Goal: Information Seeking & Learning: Learn about a topic

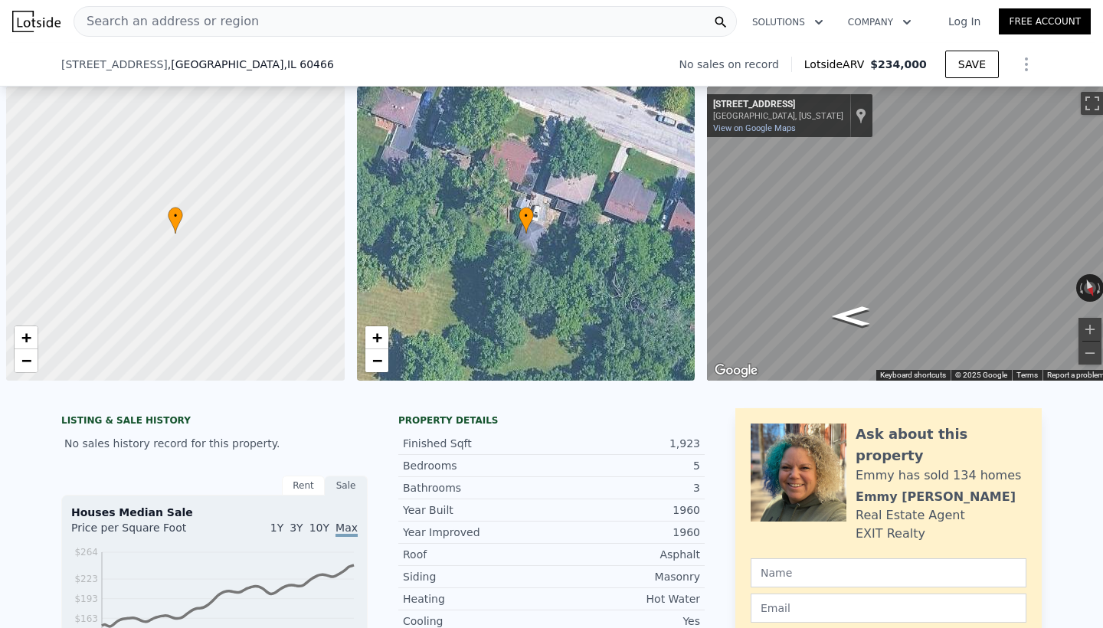
scroll to position [0, 6]
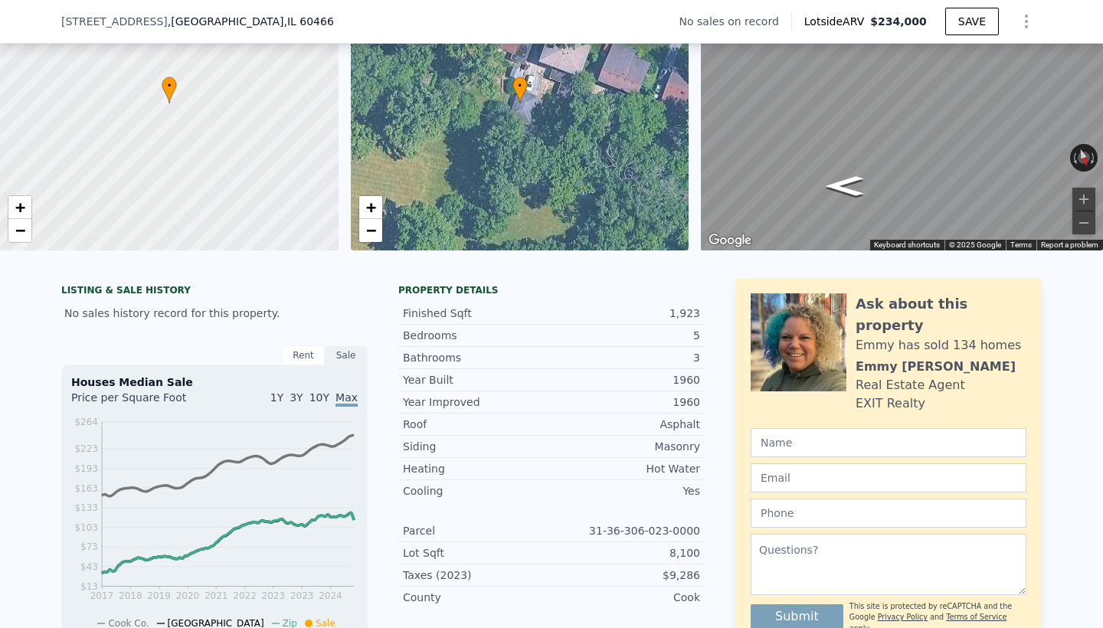
click at [279, 28] on div "[STREET_ADDRESS] No sales on record Lotside ARV $234,000 SAVE" at bounding box center [551, 21] width 980 height 43
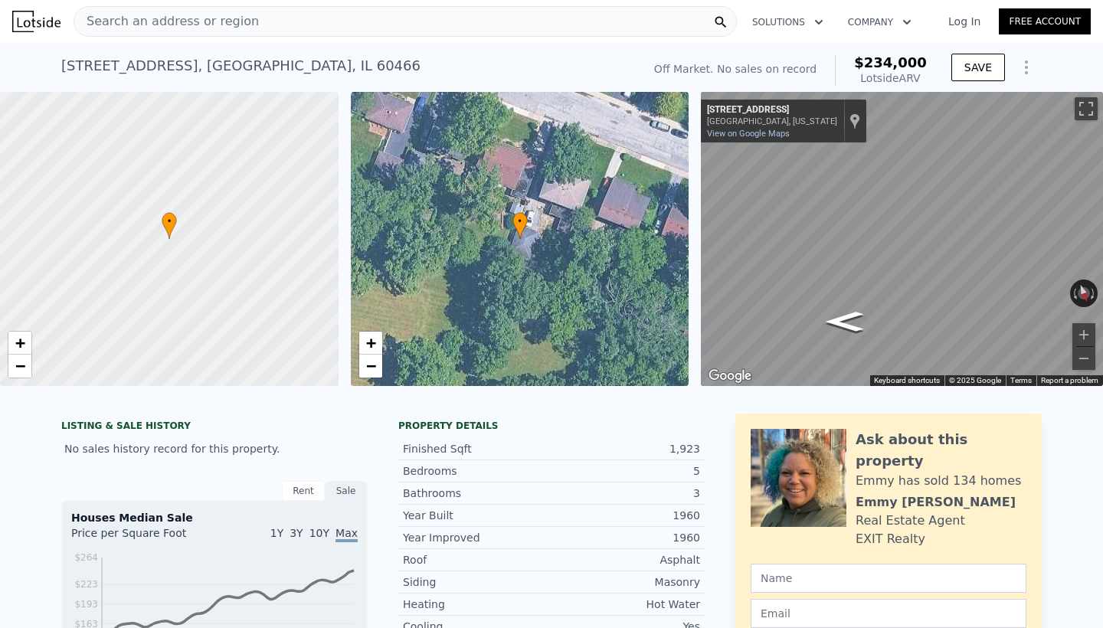
scroll to position [0, 0]
click at [253, 22] on div "Search an address or region" at bounding box center [405, 21] width 663 height 31
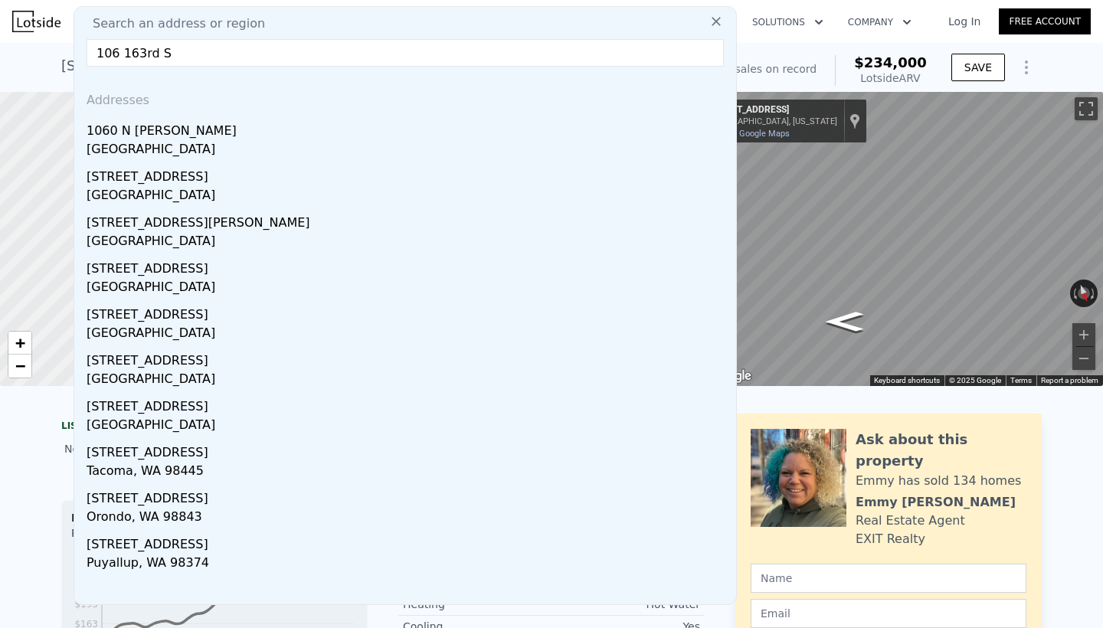
type input "[STREET_ADDRESS]"
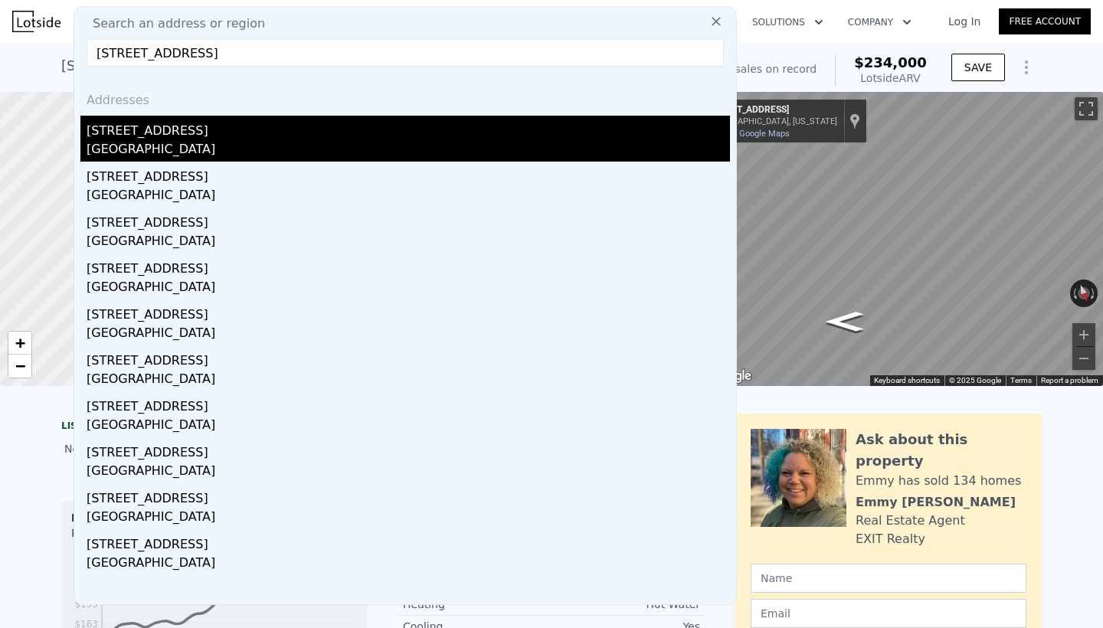
click at [146, 132] on div "[STREET_ADDRESS]" at bounding box center [408, 128] width 643 height 25
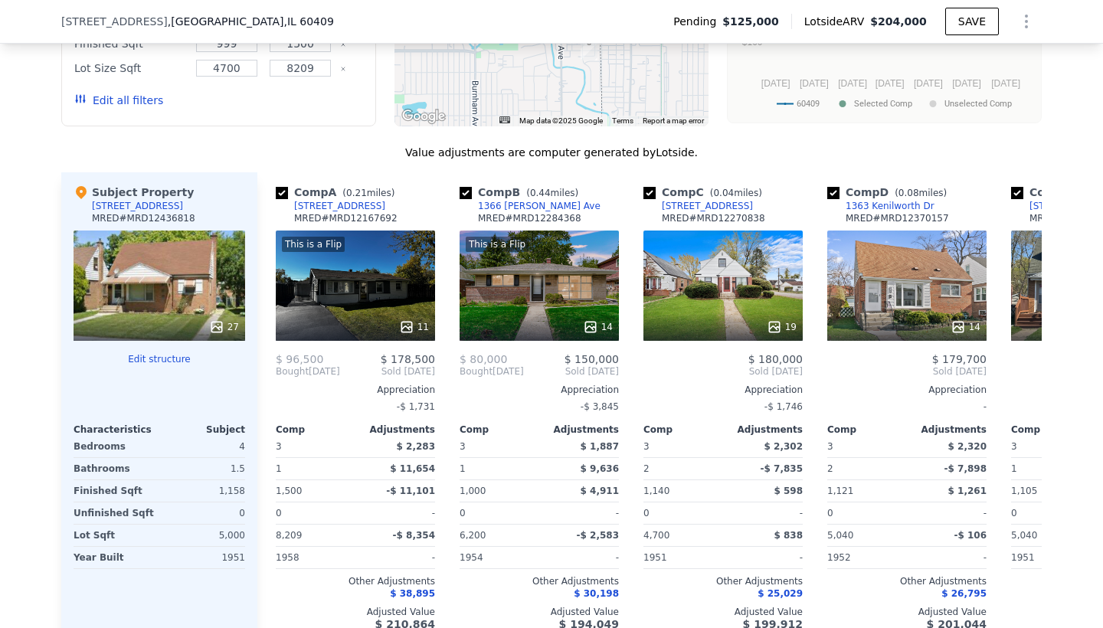
scroll to position [1485, 0]
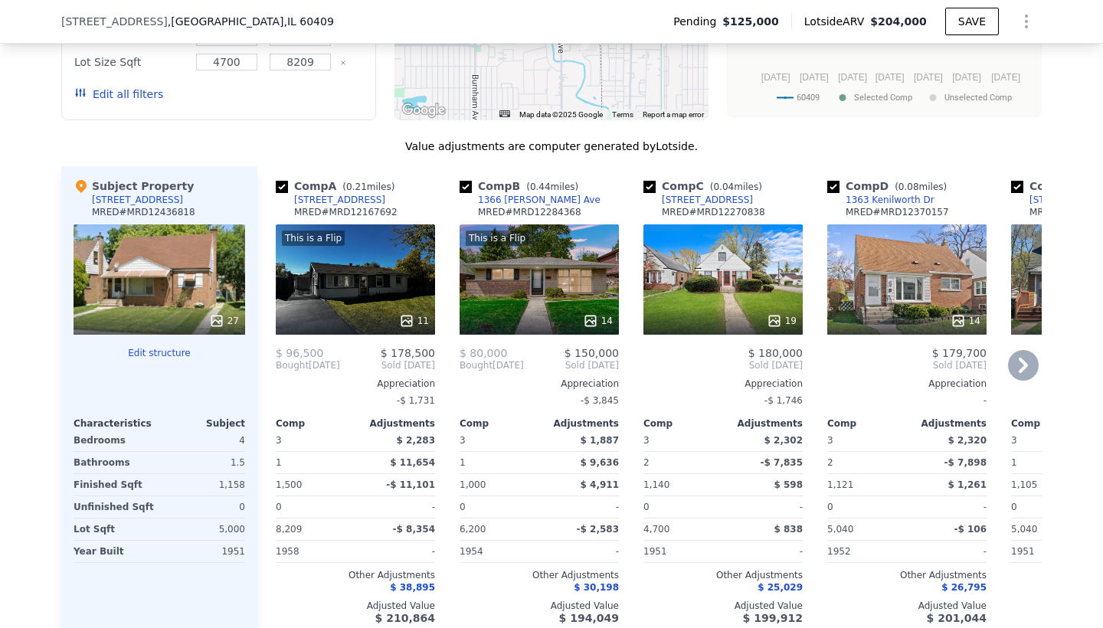
click at [469, 185] on input "checkbox" at bounding box center [465, 187] width 12 height 12
checkbox input "false"
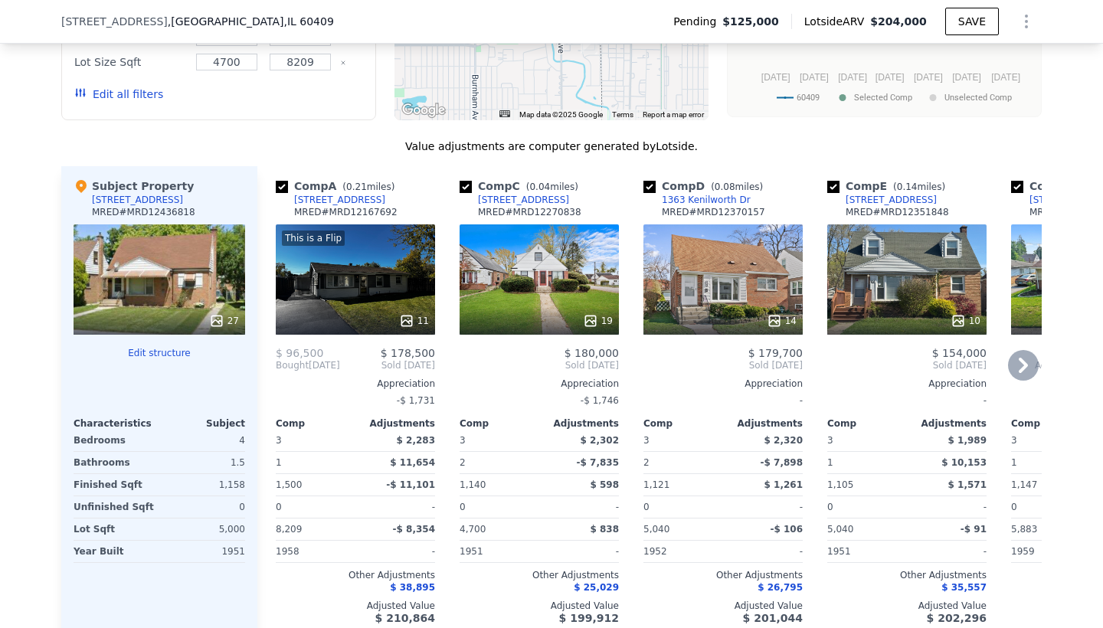
click at [469, 185] on input "checkbox" at bounding box center [465, 187] width 12 height 12
checkbox input "false"
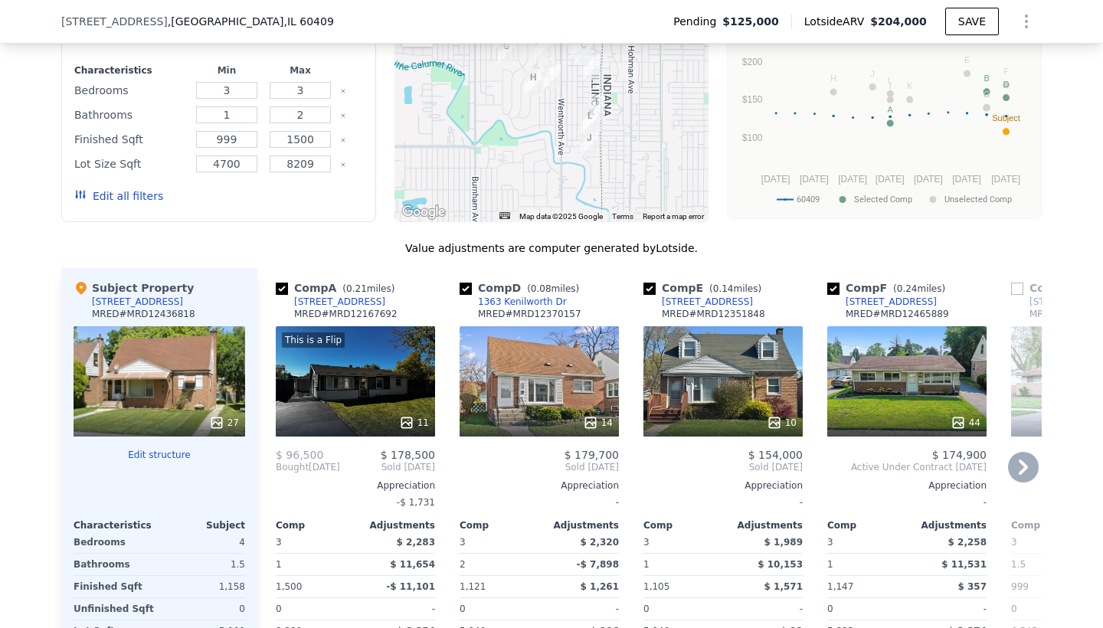
scroll to position [1398, 0]
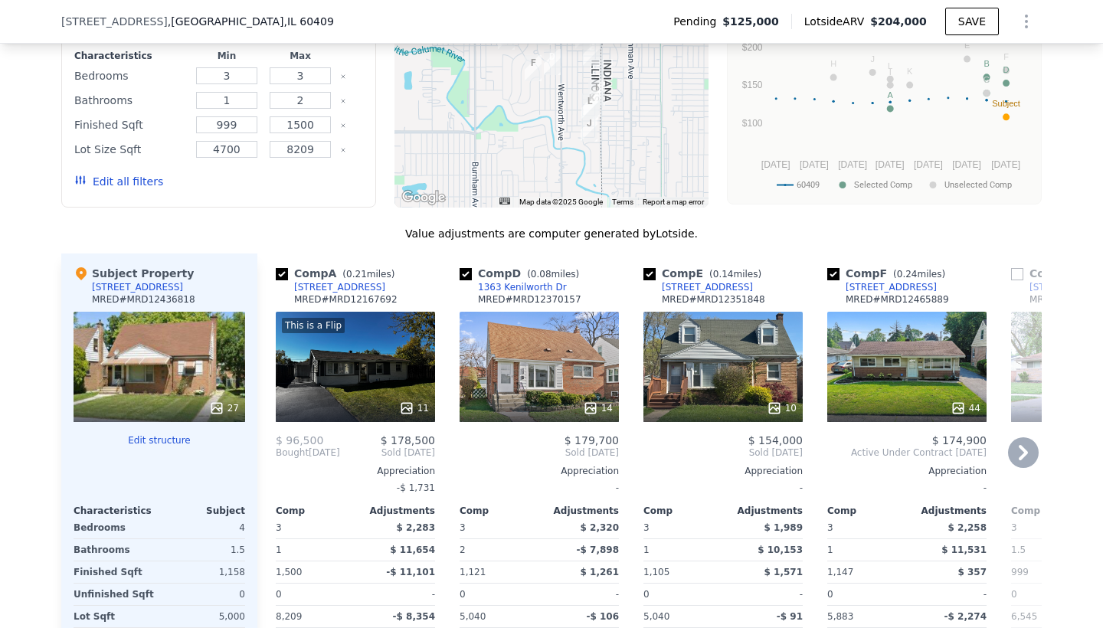
click at [1028, 453] on icon at bounding box center [1023, 452] width 31 height 31
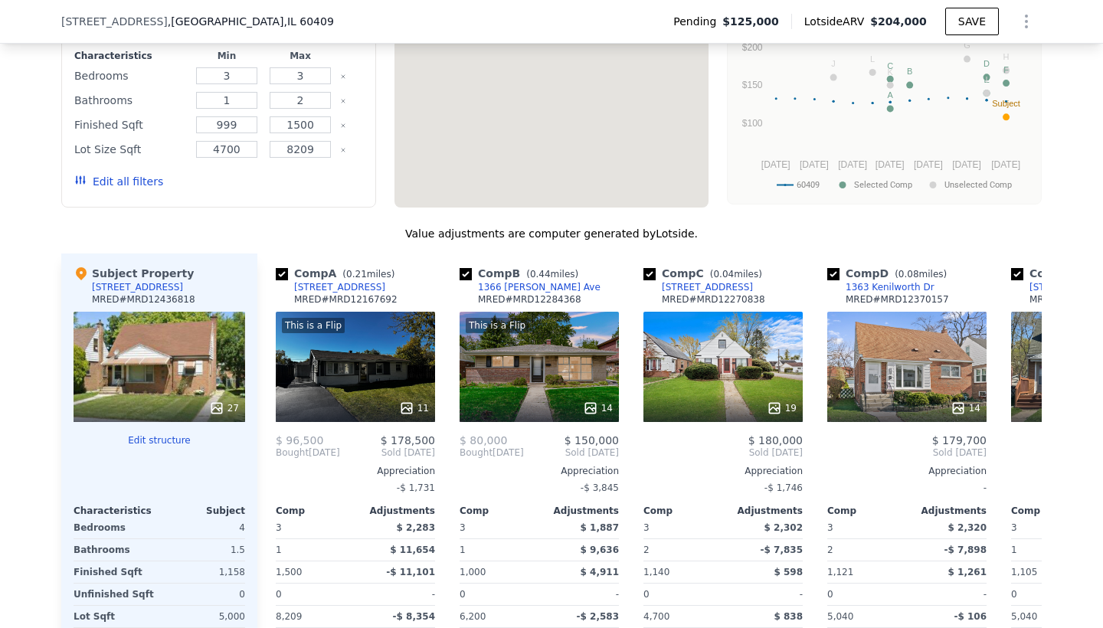
checkbox input "true"
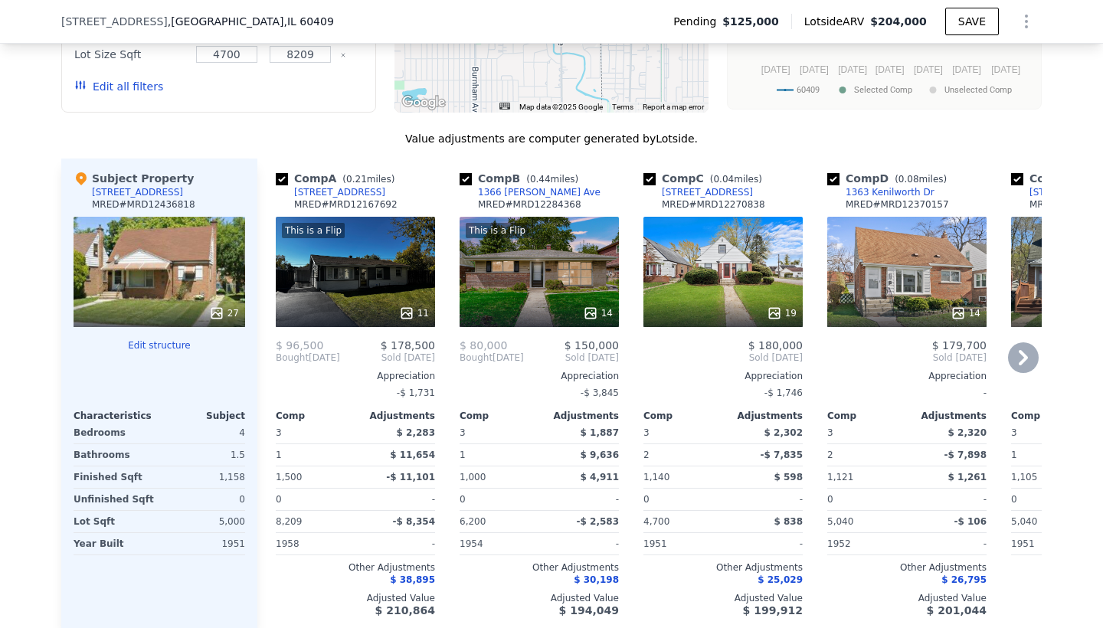
scroll to position [1496, 0]
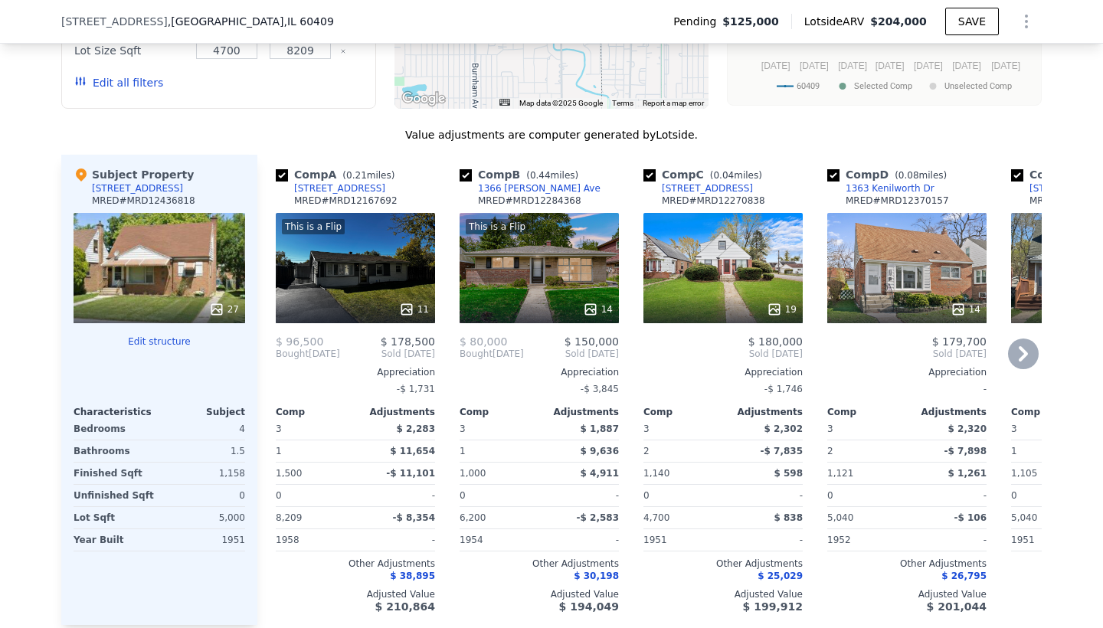
click at [281, 169] on input "checkbox" at bounding box center [282, 175] width 12 height 12
checkbox input "false"
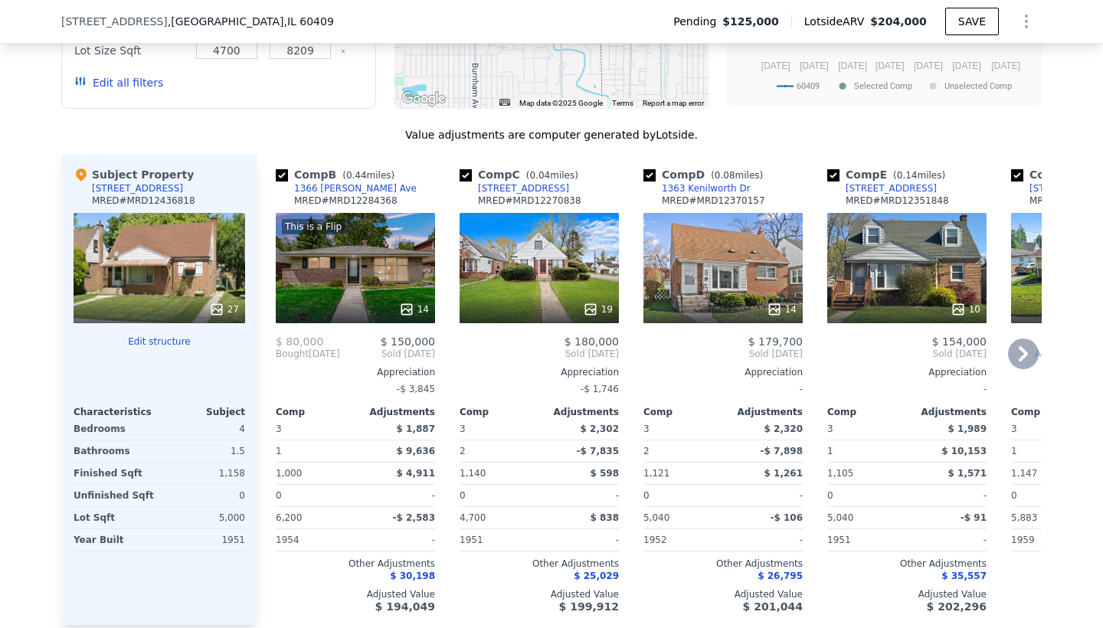
click at [283, 174] on input "checkbox" at bounding box center [282, 175] width 12 height 12
checkbox input "false"
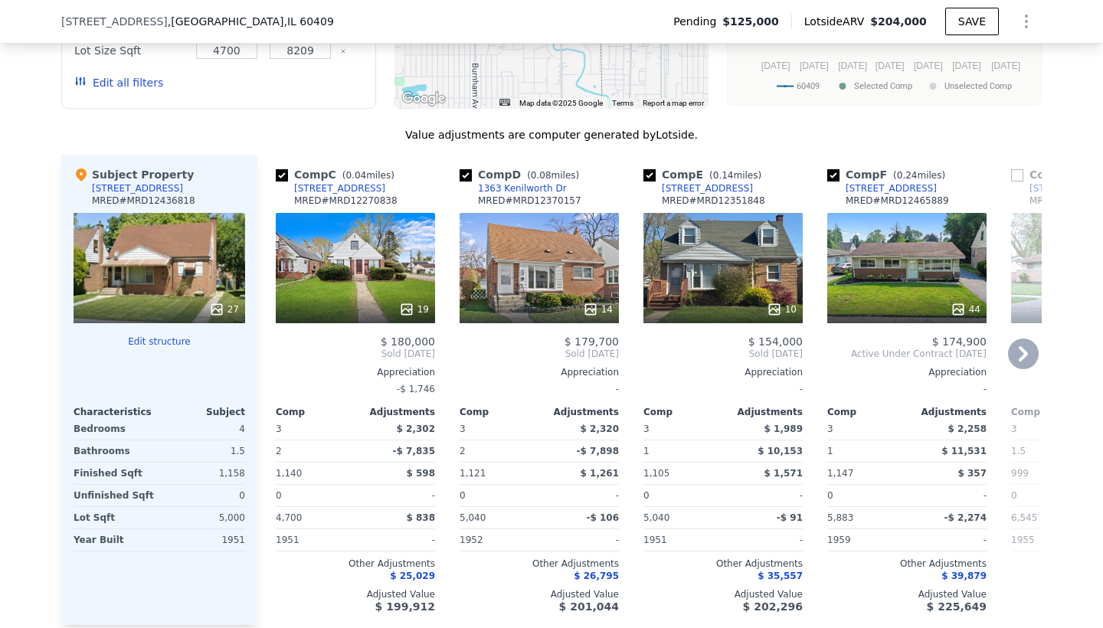
click at [283, 174] on input "checkbox" at bounding box center [282, 175] width 12 height 12
checkbox input "false"
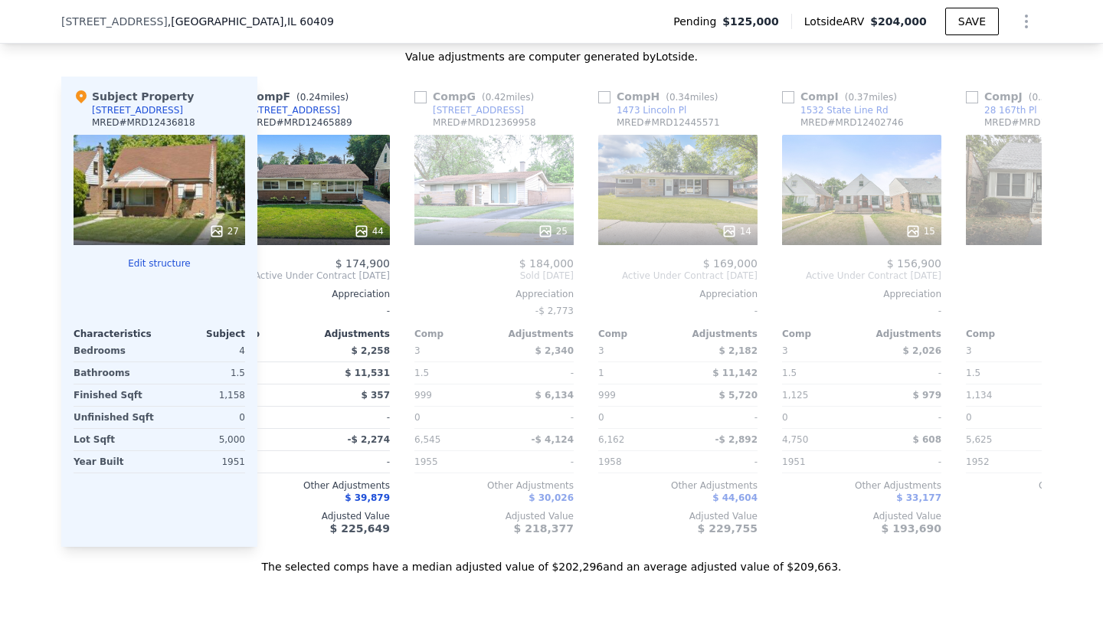
scroll to position [0, 397]
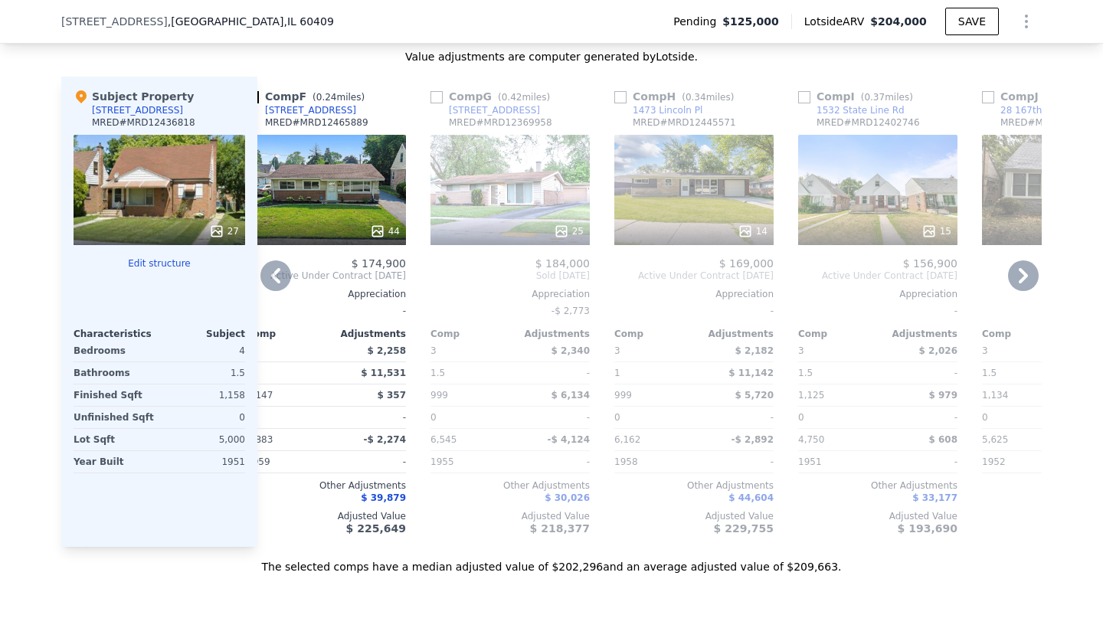
click at [437, 95] on input "checkbox" at bounding box center [436, 97] width 12 height 12
checkbox input "true"
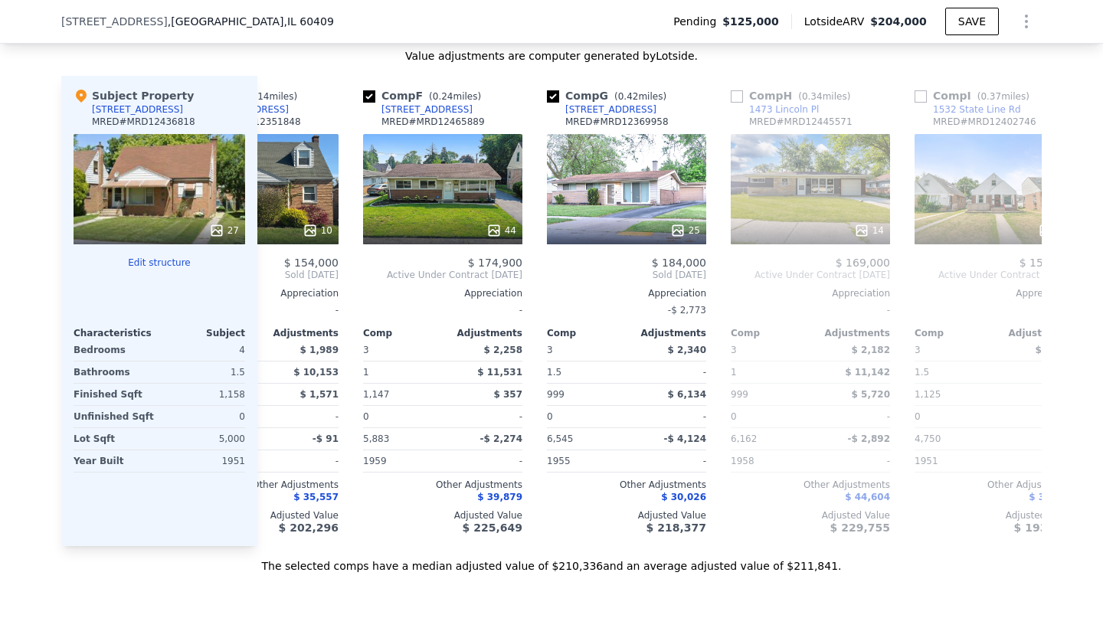
scroll to position [0, 260]
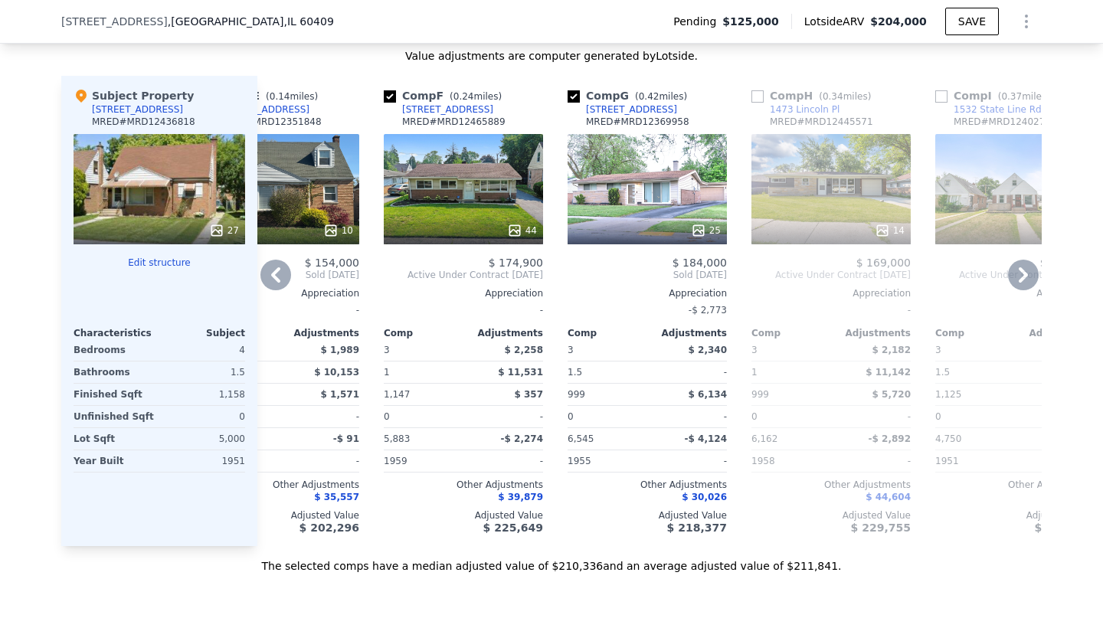
click at [390, 93] on input "checkbox" at bounding box center [390, 96] width 12 height 12
checkbox input "false"
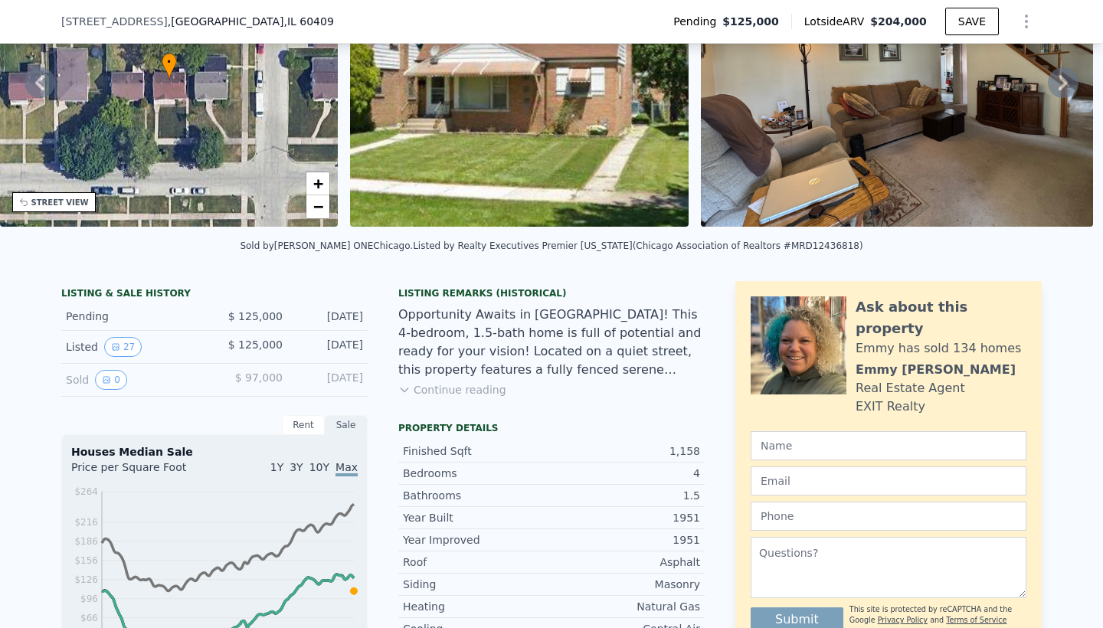
scroll to position [147, 0]
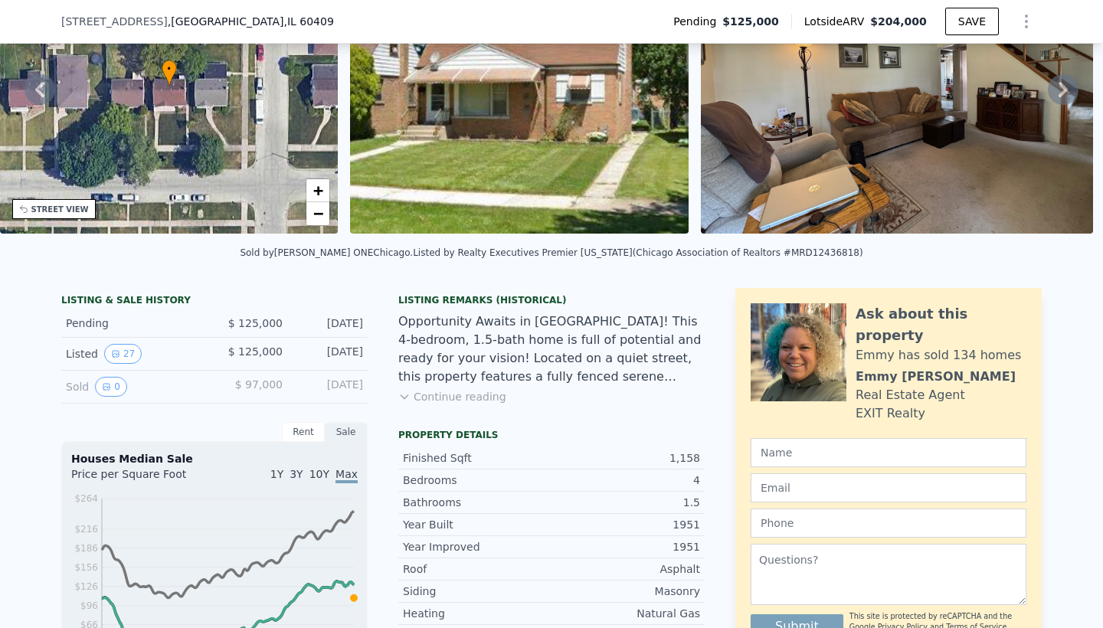
checkbox input "true"
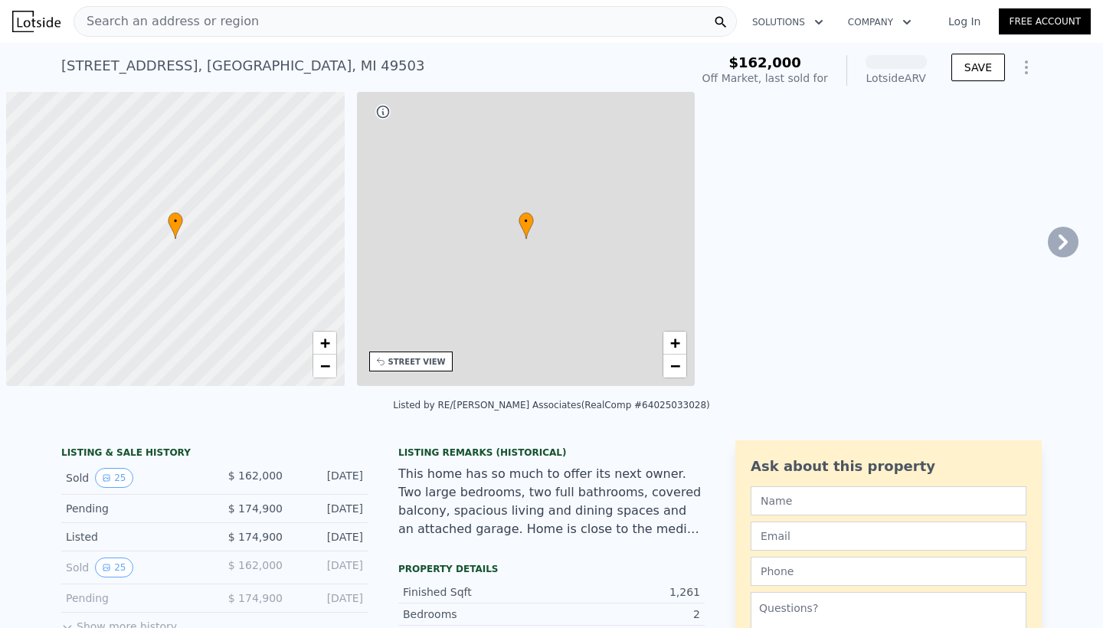
scroll to position [0, 6]
